Goal: Information Seeking & Learning: Learn about a topic

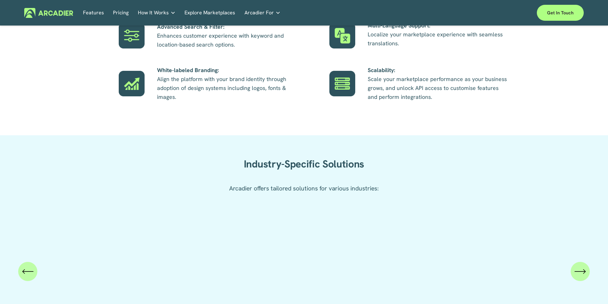
scroll to position [568, 0]
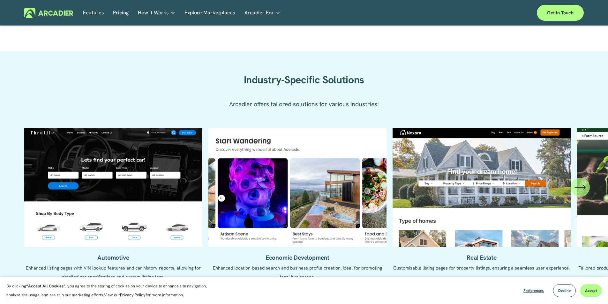
click at [206, 13] on link "Explore Marketplaces" at bounding box center [209, 13] width 51 height 10
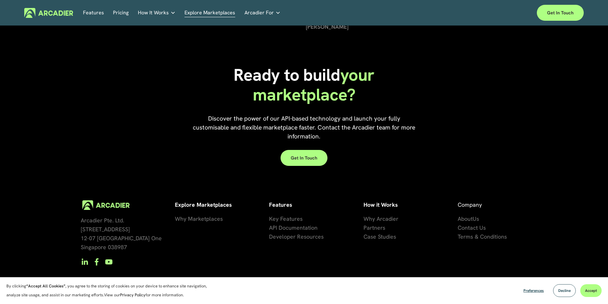
scroll to position [1447, 0]
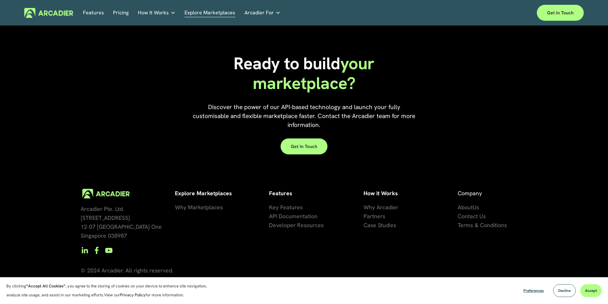
click at [154, 13] on span "How It Works" at bounding box center [153, 12] width 31 height 9
click at [0, 0] on div "Why Arcadier Intuitive marketplaces tailored to your business needs." at bounding box center [0, 0] width 0 height 0
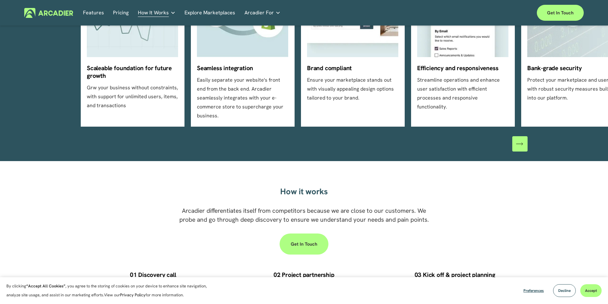
scroll to position [128, 0]
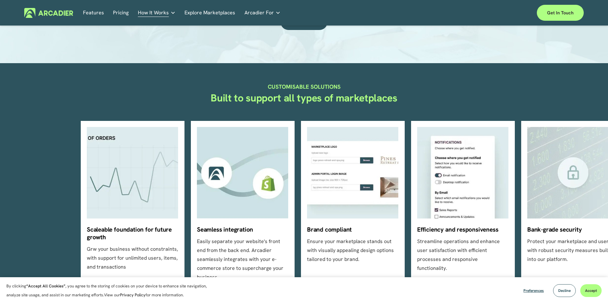
click at [0, 0] on link "Retail Marketplaces Whatever you are offering to your customer, we bring it all…" at bounding box center [0, 0] width 0 height 0
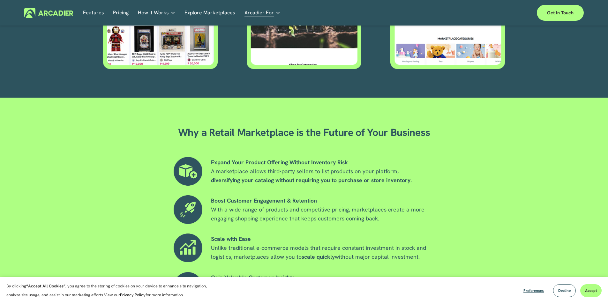
scroll to position [287, 0]
